Goal: Navigation & Orientation: Find specific page/section

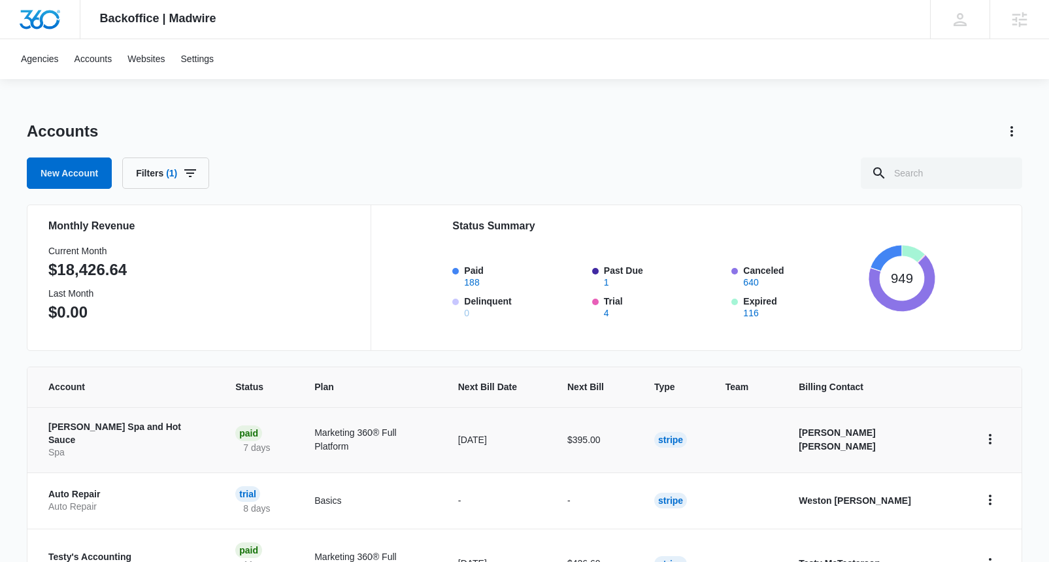
click at [95, 429] on p "[PERSON_NAME] Spa and Hot Sauce" at bounding box center [126, 433] width 156 height 25
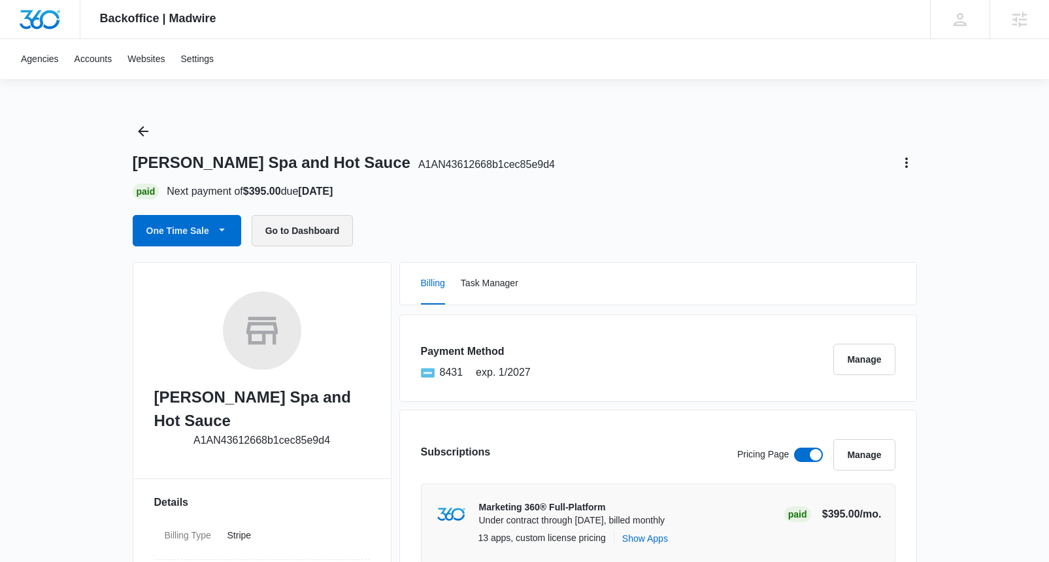
click at [286, 231] on button "Go to Dashboard" at bounding box center [303, 230] width 102 height 31
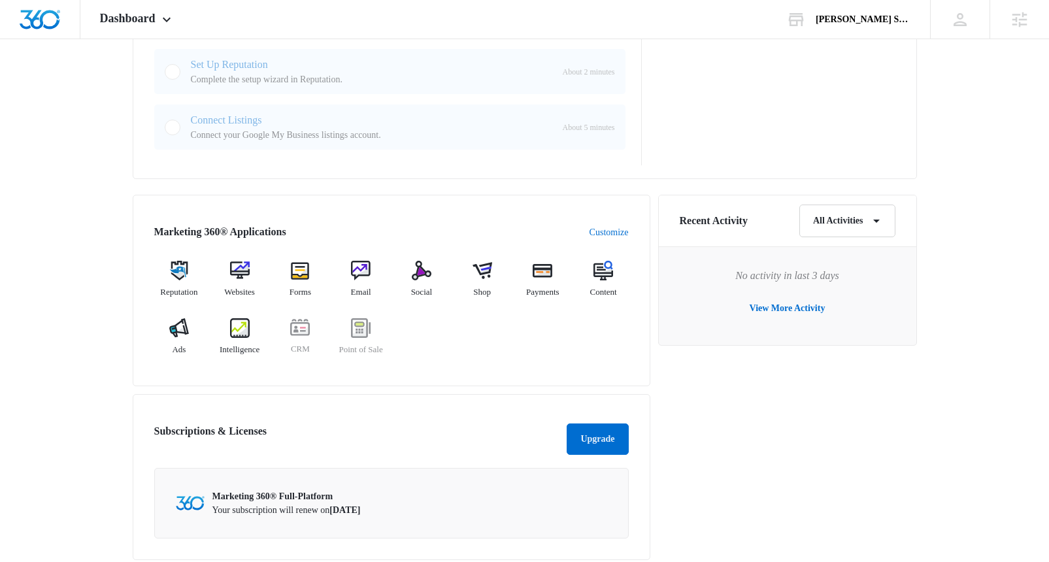
scroll to position [660, 0]
